Goal: Information Seeking & Learning: Learn about a topic

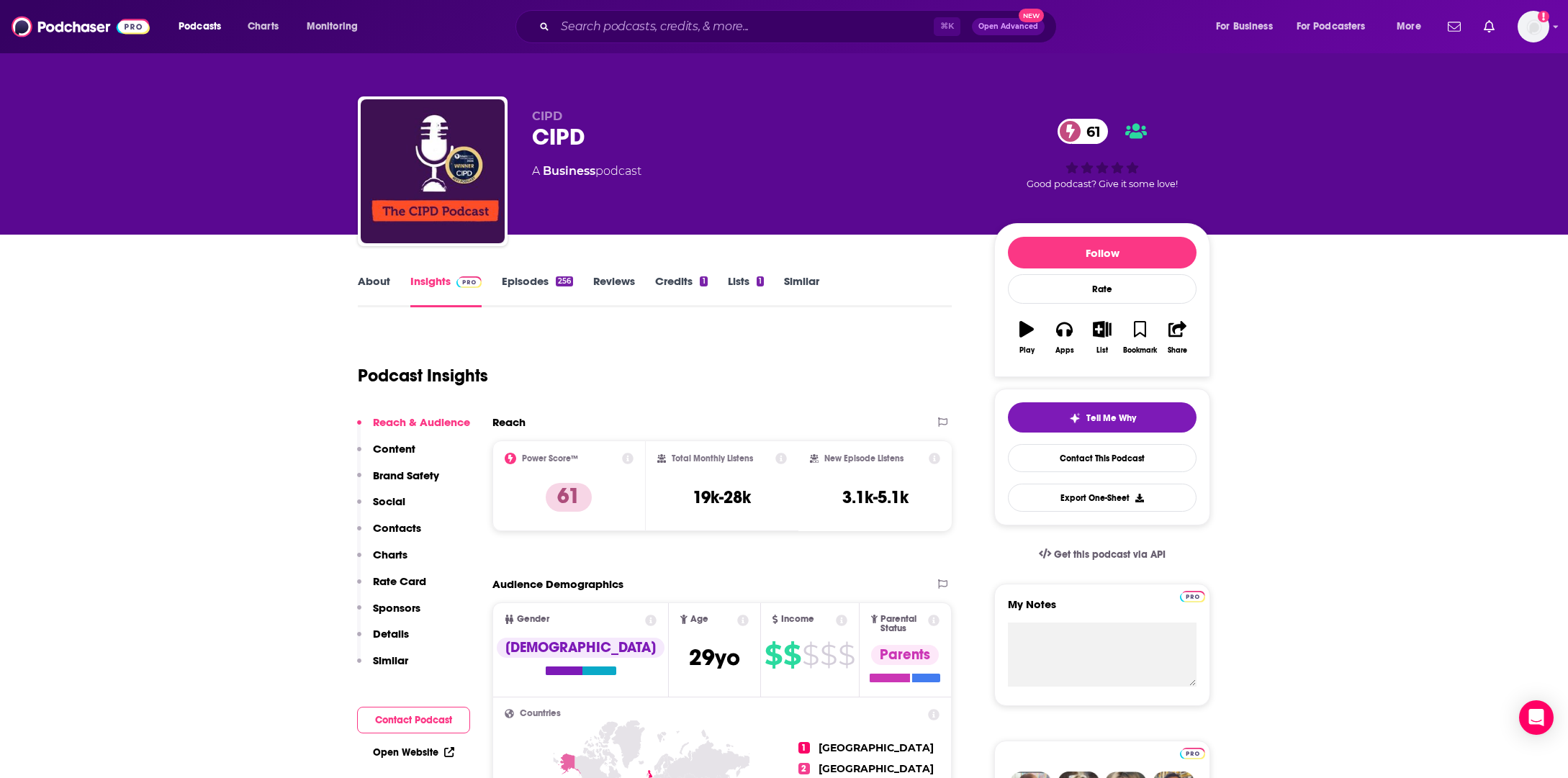
click at [785, 279] on link "Similar" at bounding box center [802, 290] width 35 height 33
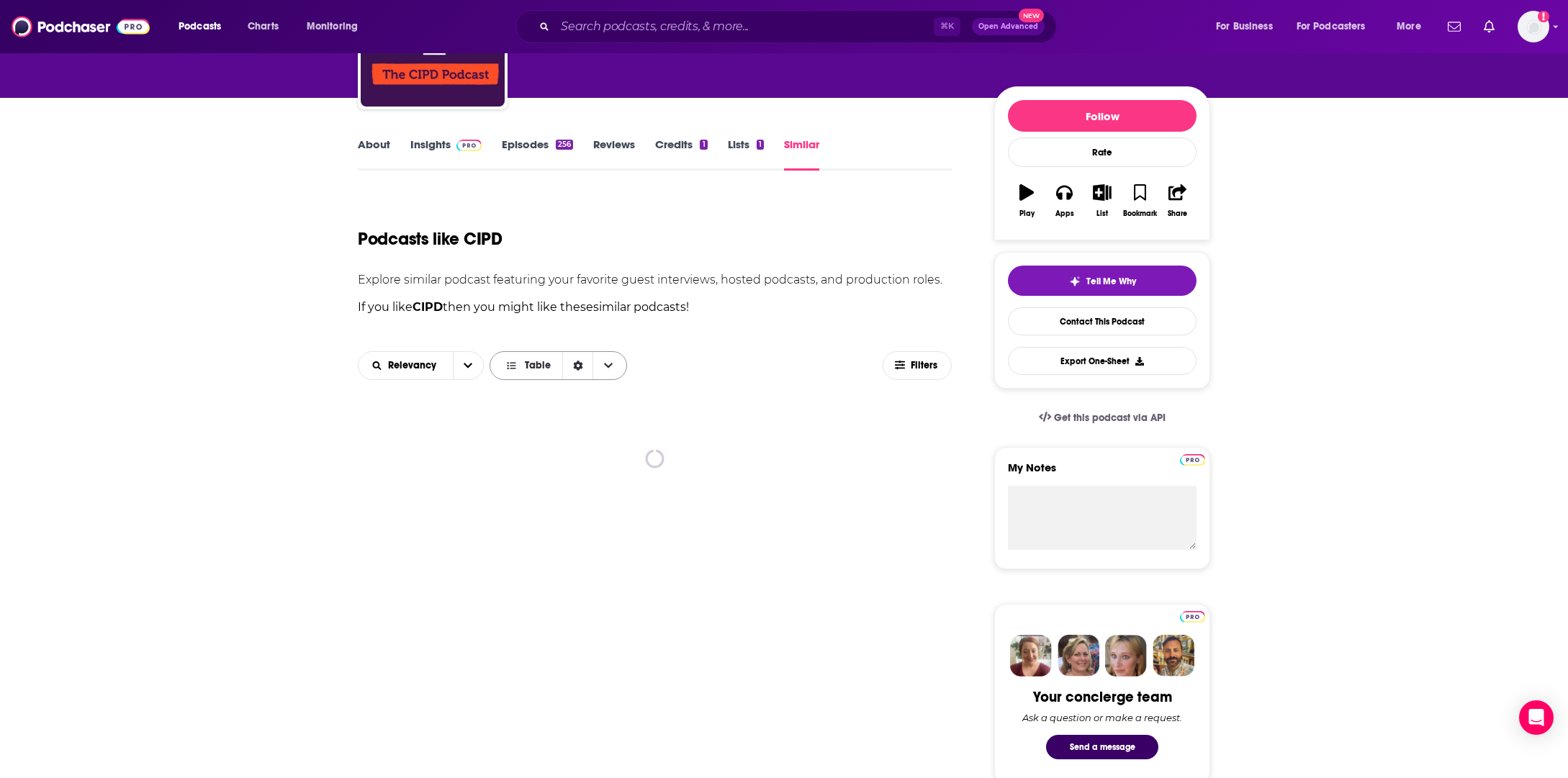
scroll to position [256, 0]
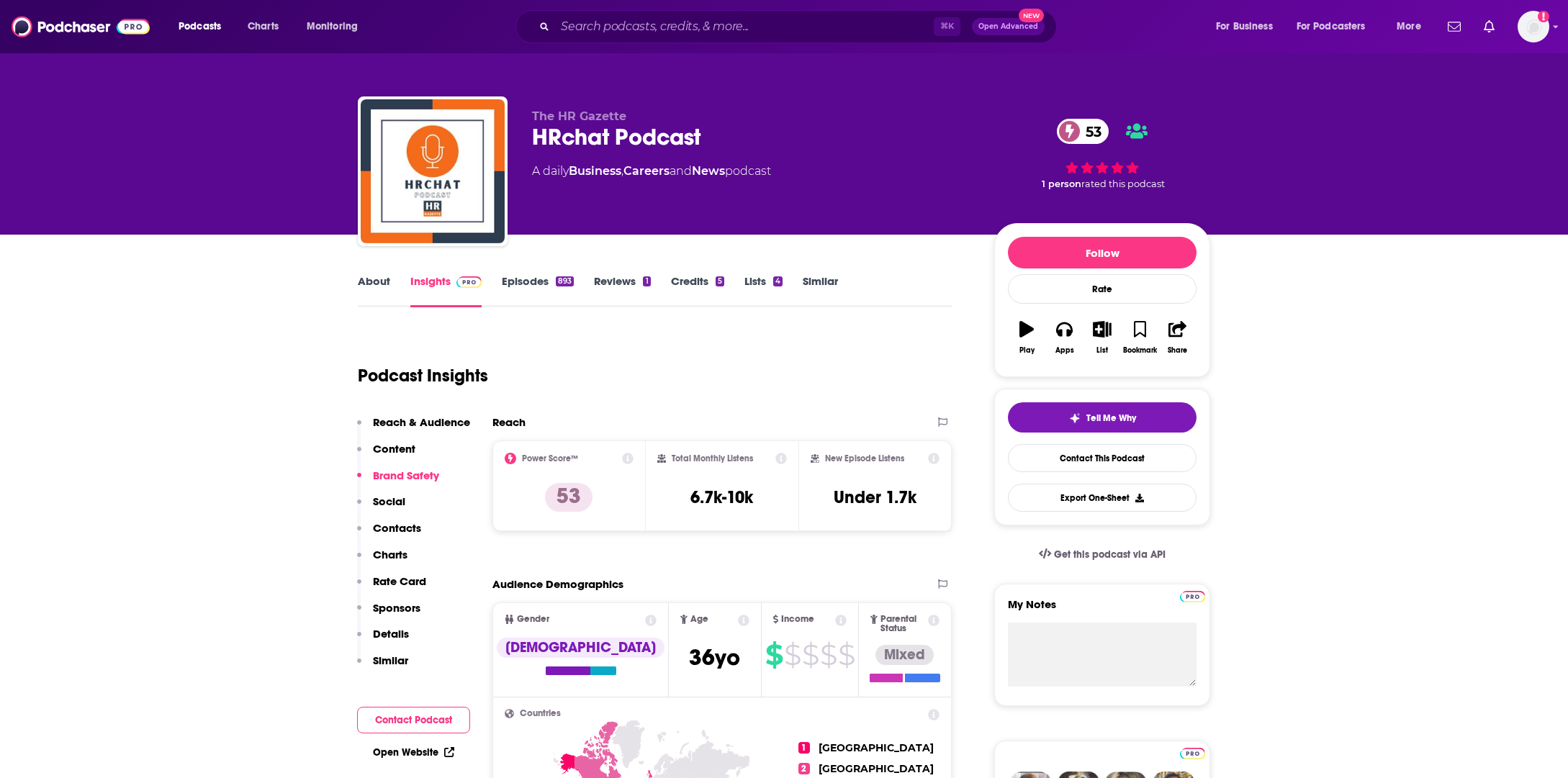
scroll to position [953, 0]
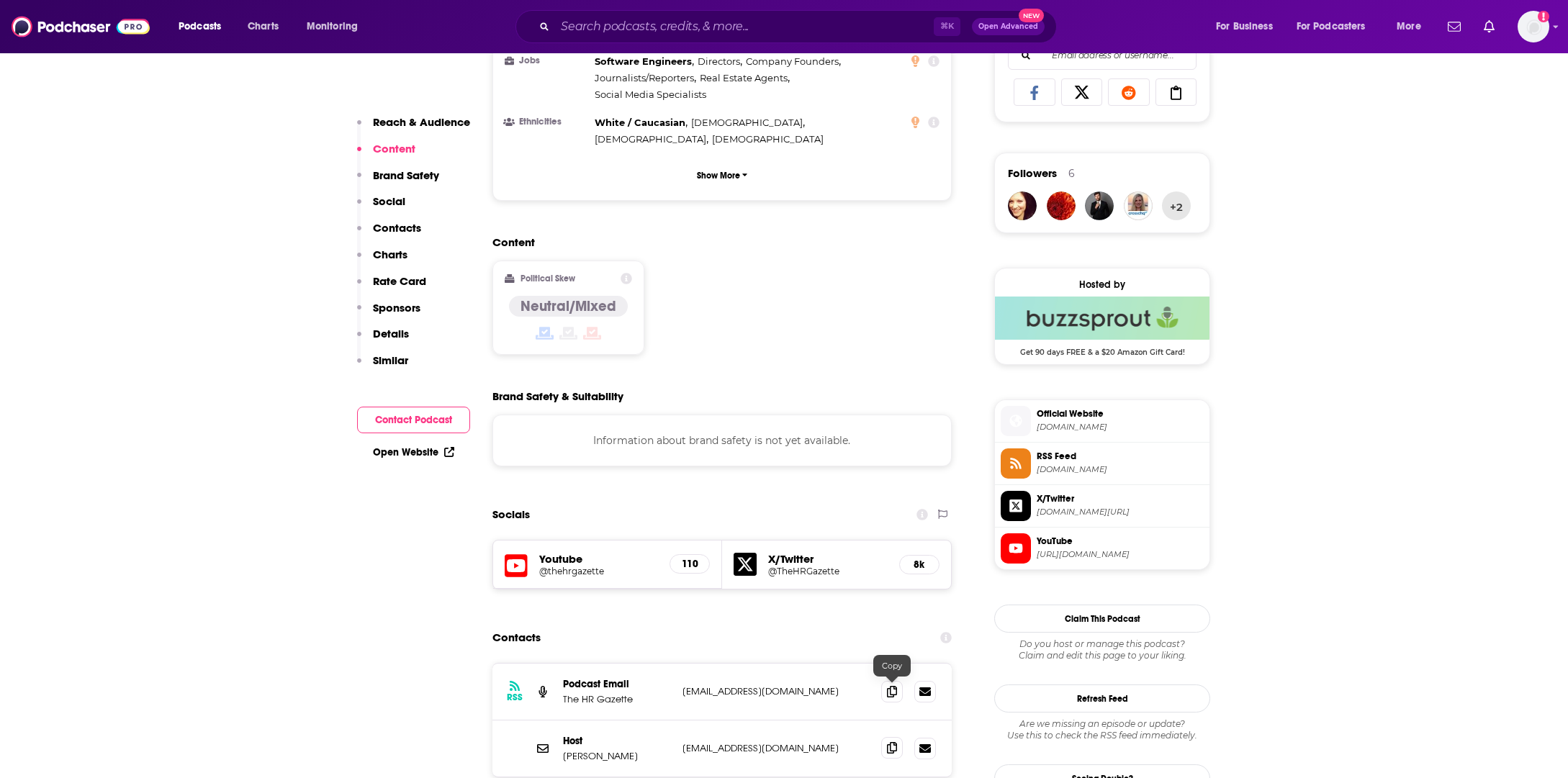
click at [885, 737] on span at bounding box center [892, 748] width 22 height 22
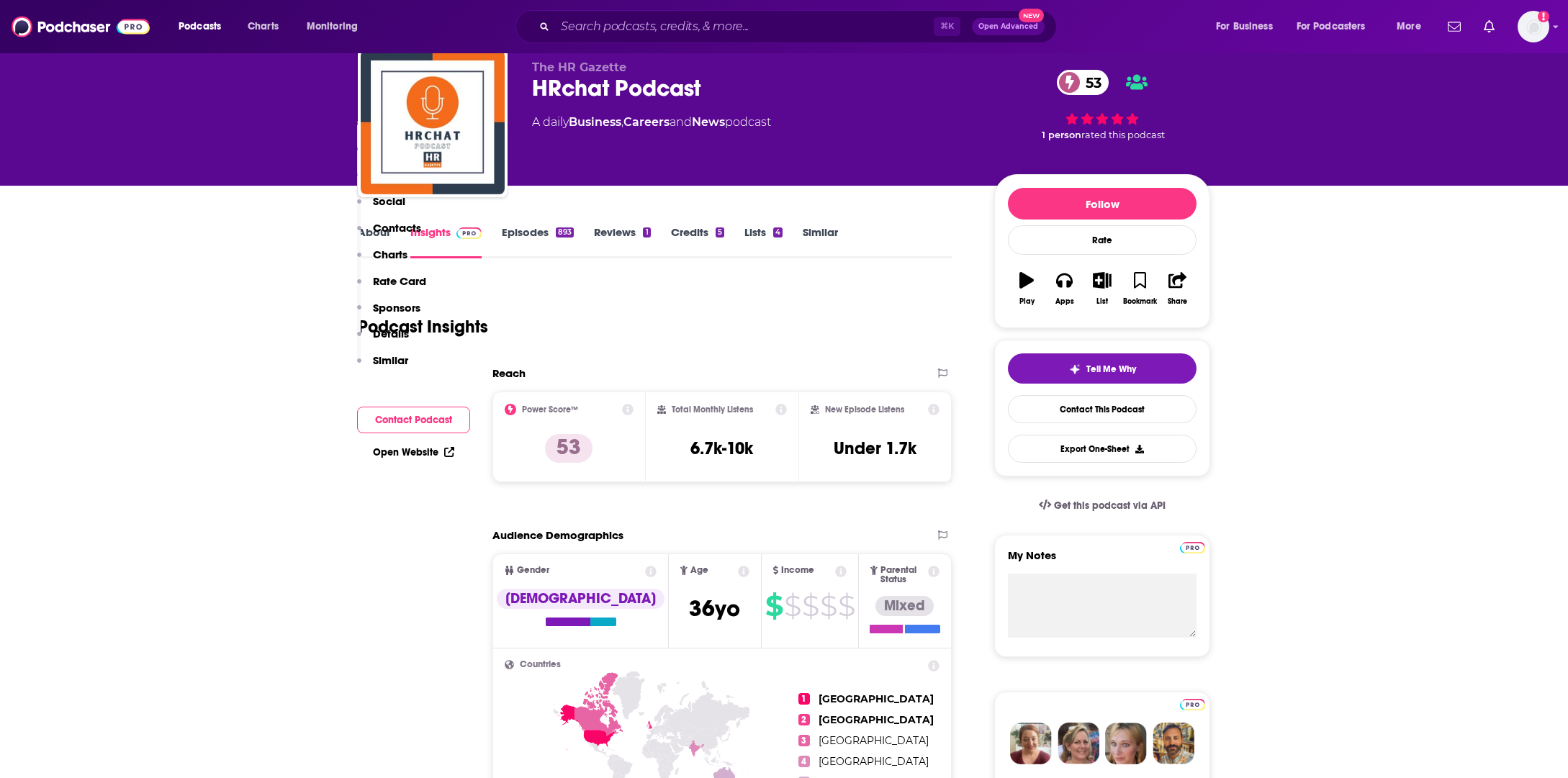
scroll to position [0, 0]
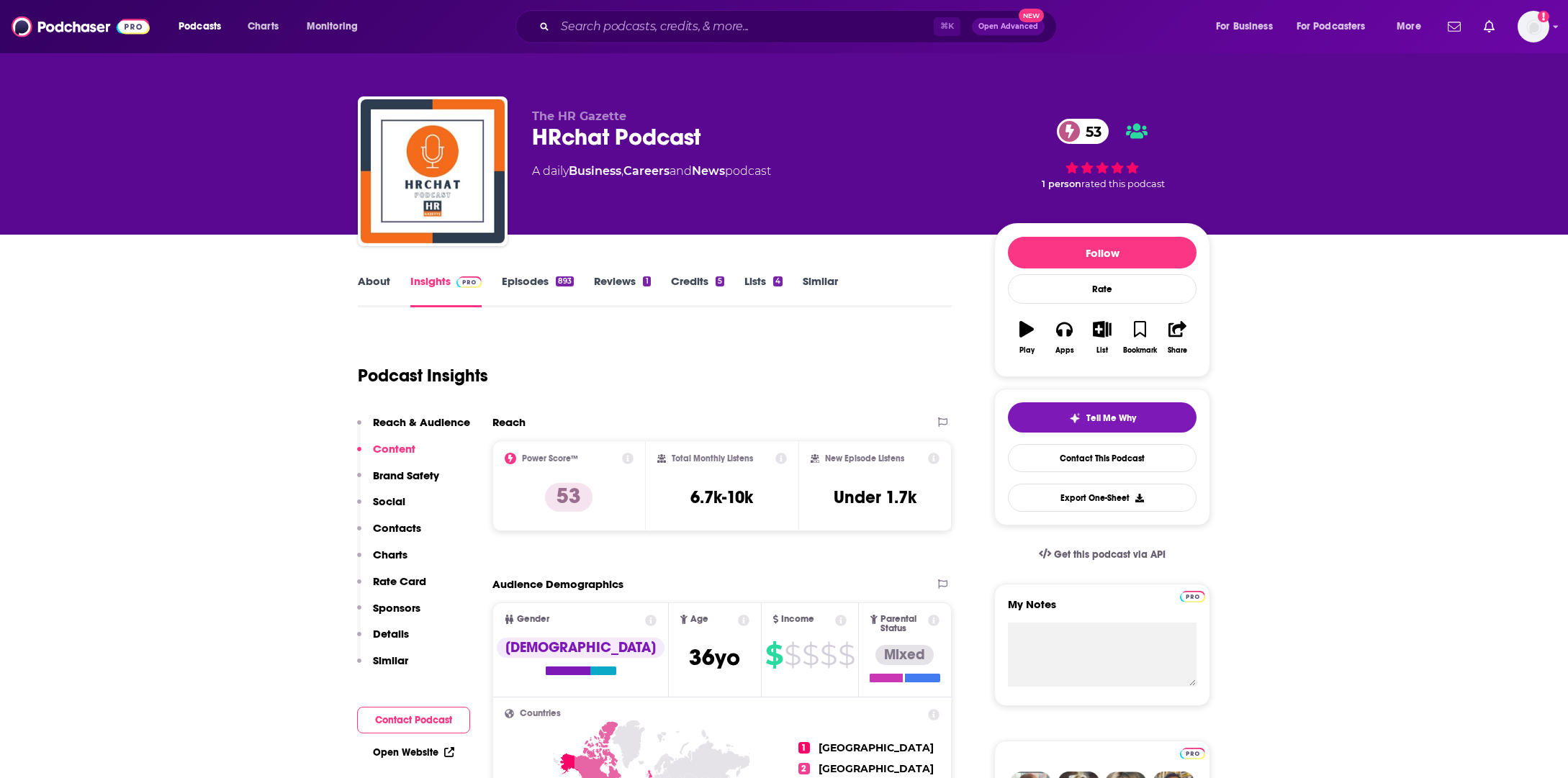
click at [533, 297] on link "Episodes 893" at bounding box center [537, 290] width 72 height 33
